Goal: Transaction & Acquisition: Purchase product/service

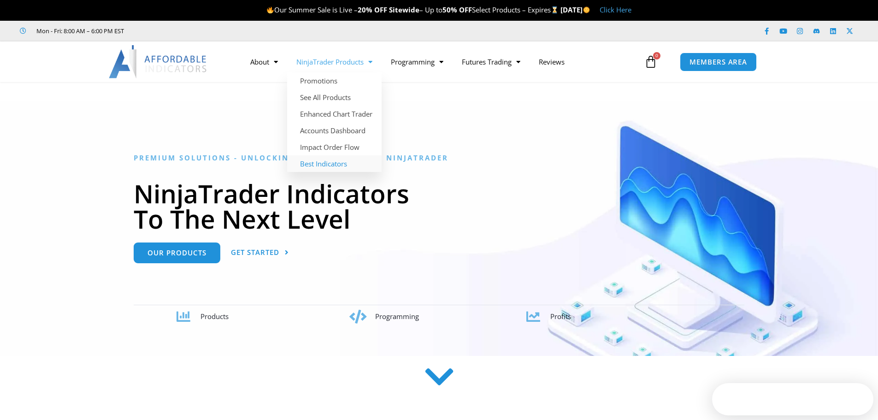
click at [320, 163] on link "Best Indicators" at bounding box center [334, 163] width 95 height 17
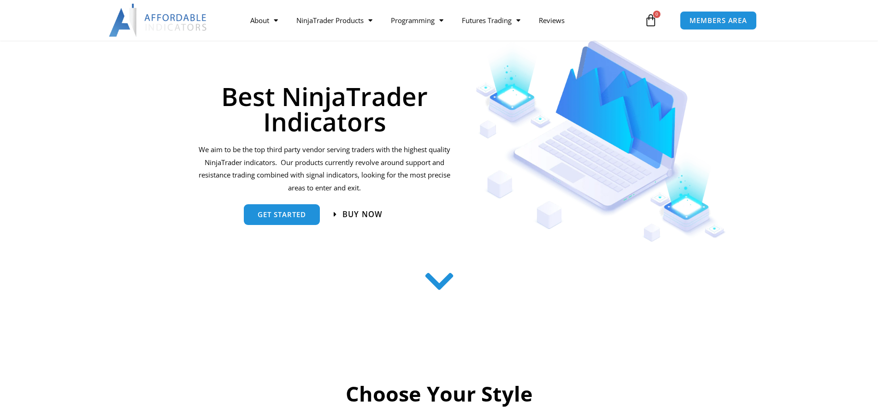
click at [350, 215] on span "Buy now" at bounding box center [363, 214] width 40 height 8
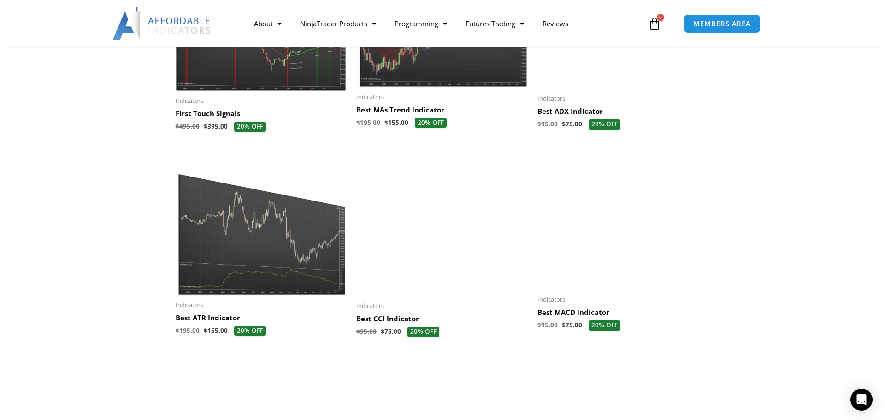
scroll to position [784, 0]
